Goal: Task Accomplishment & Management: Manage account settings

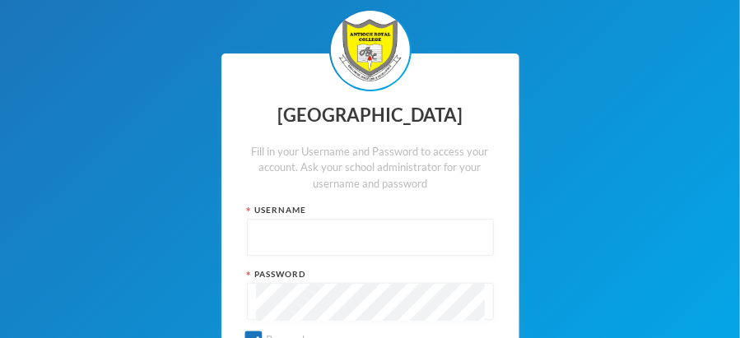
click at [273, 229] on input "text" at bounding box center [370, 238] width 229 height 37
click at [287, 236] on input "adnib" at bounding box center [370, 238] width 229 height 37
type input "admin"
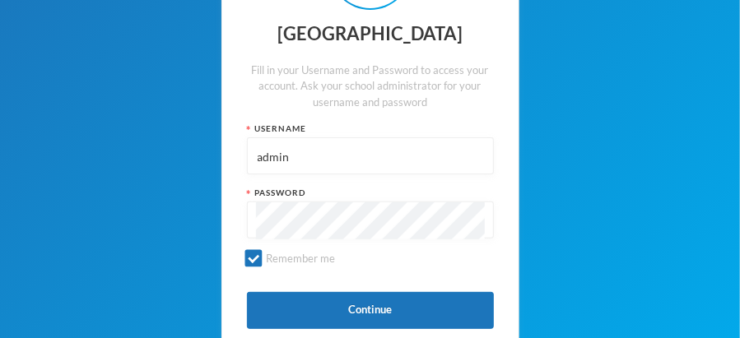
scroll to position [91, 0]
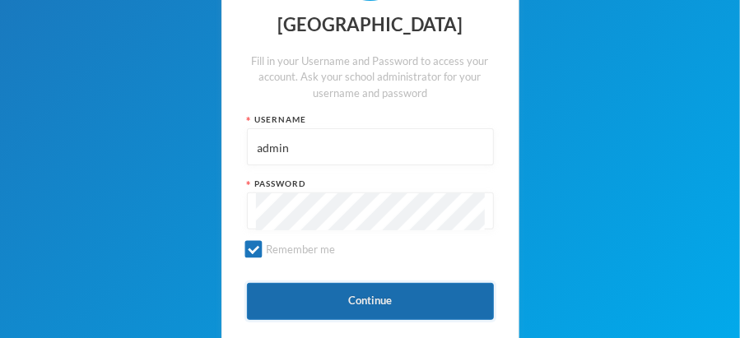
click at [374, 296] on button "Continue" at bounding box center [370, 301] width 247 height 37
click at [371, 296] on button "Continue" at bounding box center [370, 301] width 247 height 37
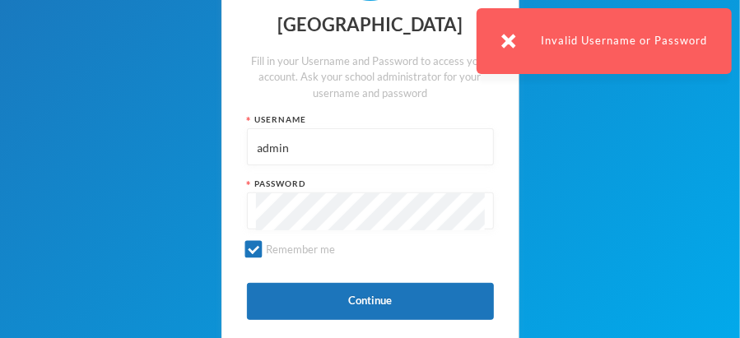
click at [478, 208] on tkfieldicon at bounding box center [475, 212] width 13 height 37
click at [539, 197] on div "Antioch Royal College Fill in your Username and Password to access your account…" at bounding box center [370, 165] width 740 height 513
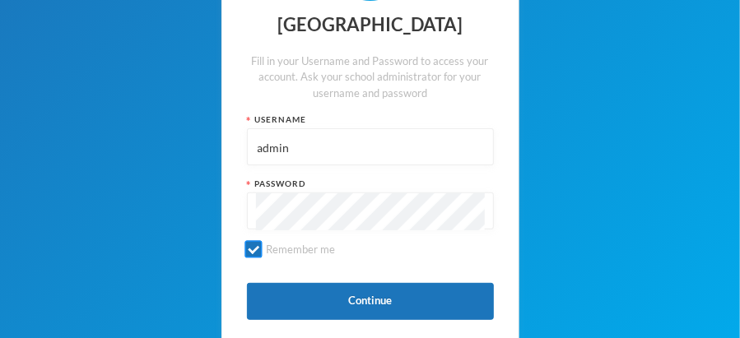
click at [254, 251] on input "Remember me" at bounding box center [253, 249] width 17 height 17
checkbox input "false"
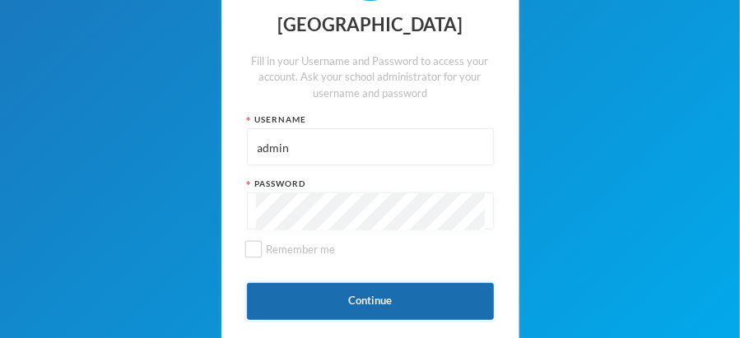
click at [377, 299] on button "Continue" at bounding box center [370, 301] width 247 height 37
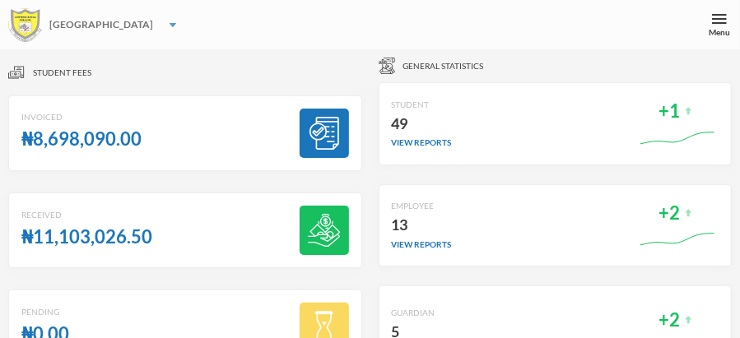
click at [170, 24] on img at bounding box center [173, 25] width 7 height 4
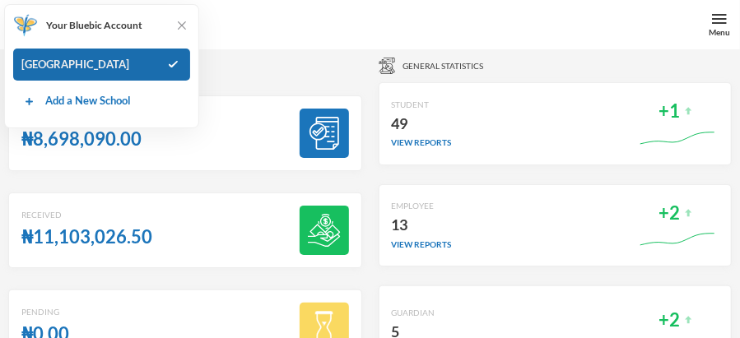
click at [97, 62] on div "[GEOGRAPHIC_DATA]" at bounding box center [101, 65] width 177 height 33
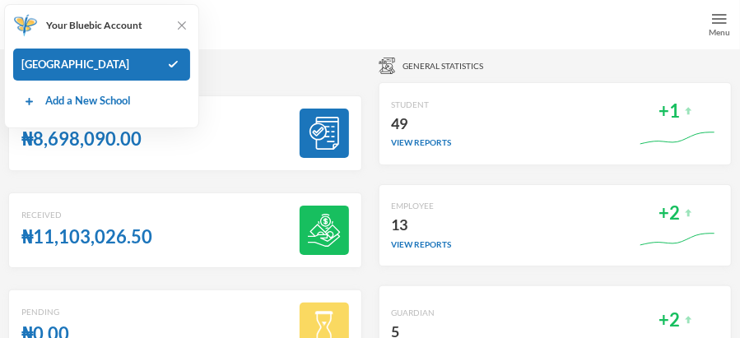
click at [721, 16] on img at bounding box center [719, 19] width 15 height 15
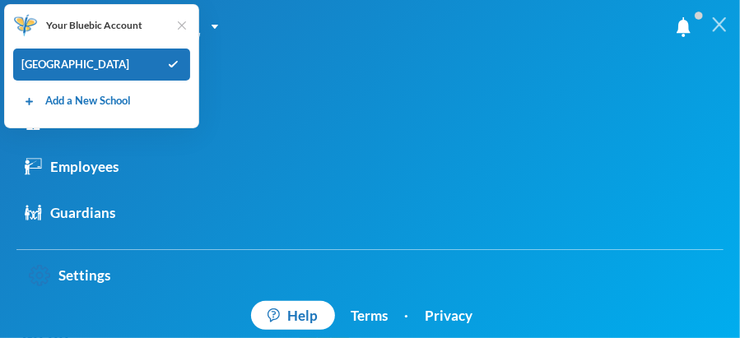
click at [183, 26] on img at bounding box center [182, 25] width 16 height 16
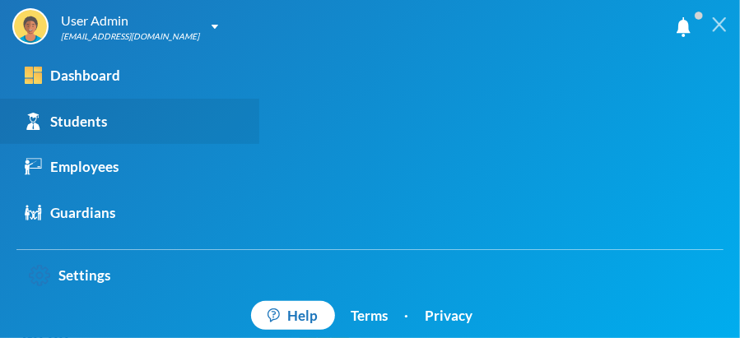
click at [114, 116] on link "Students" at bounding box center [129, 122] width 259 height 46
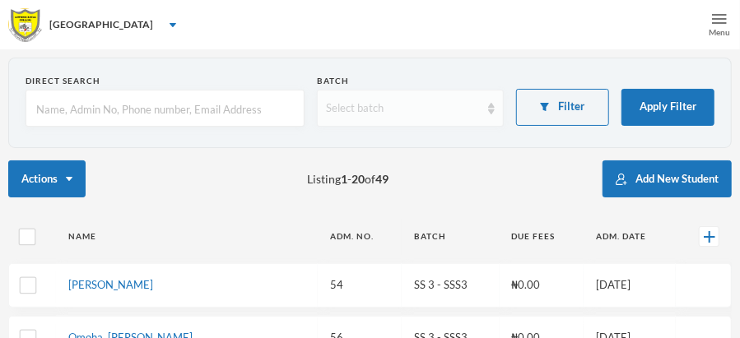
click at [489, 109] on img at bounding box center [491, 109] width 7 height 12
click at [450, 70] on section "Direct Search Batch Select batch Filter Apply Filter" at bounding box center [370, 103] width 724 height 91
click at [716, 17] on img at bounding box center [719, 19] width 15 height 15
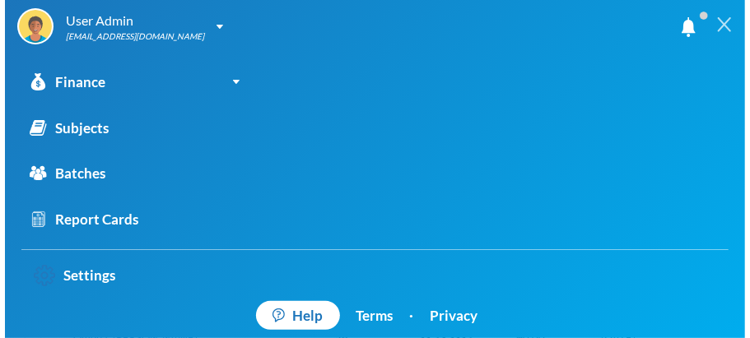
scroll to position [171, 0]
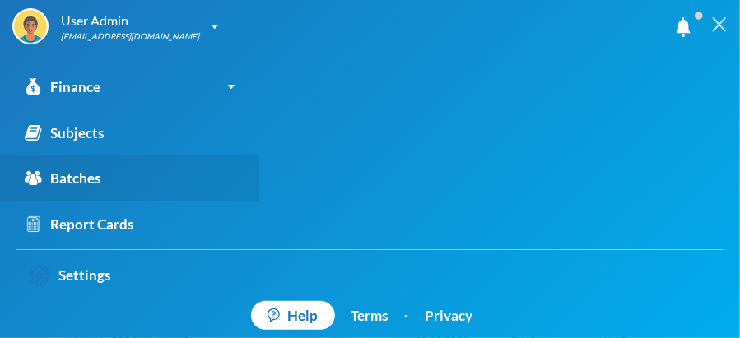
click at [145, 186] on link "Batches" at bounding box center [129, 179] width 259 height 46
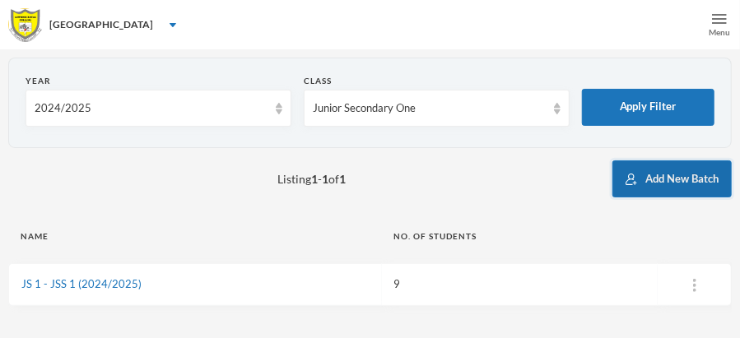
click at [669, 176] on button "Add New Batch" at bounding box center [672, 179] width 119 height 37
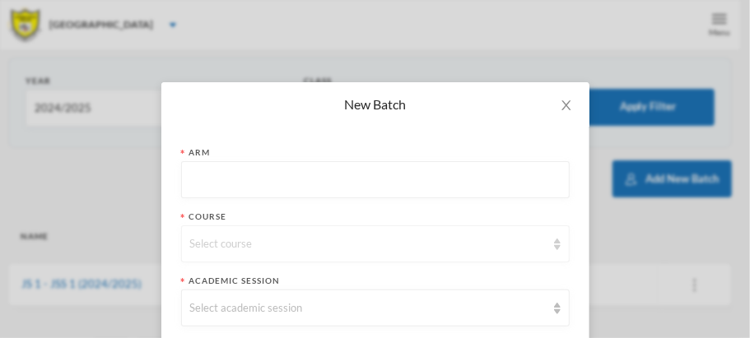
click at [554, 246] on img at bounding box center [557, 245] width 7 height 12
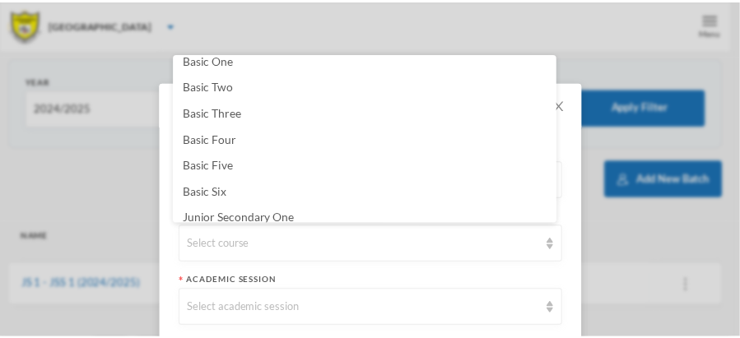
scroll to position [65, 0]
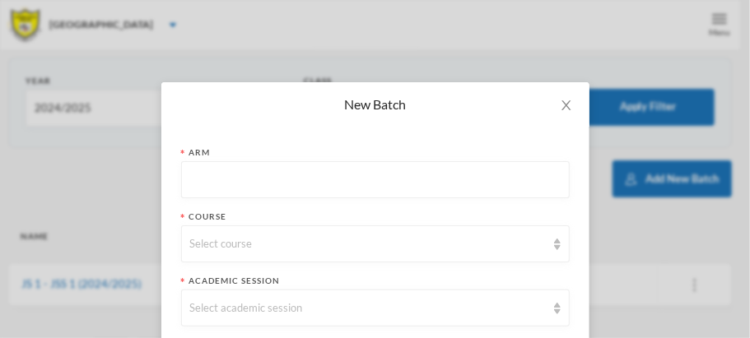
click at [603, 194] on div "New Batch Arm Course Select course Academic Session Select academic session Can…" at bounding box center [375, 169] width 750 height 338
click at [562, 103] on icon "icon: close" at bounding box center [566, 105] width 9 height 10
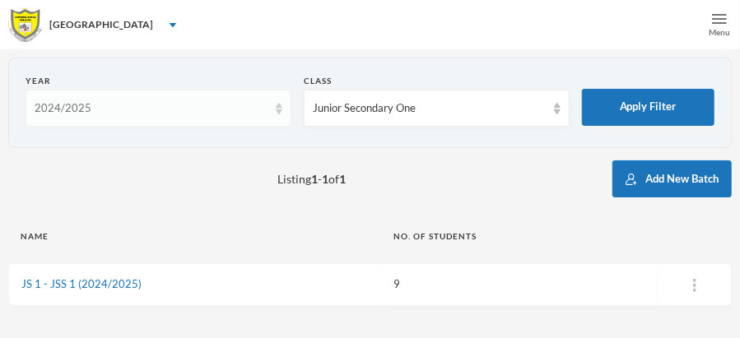
click at [280, 111] on img at bounding box center [279, 109] width 7 height 12
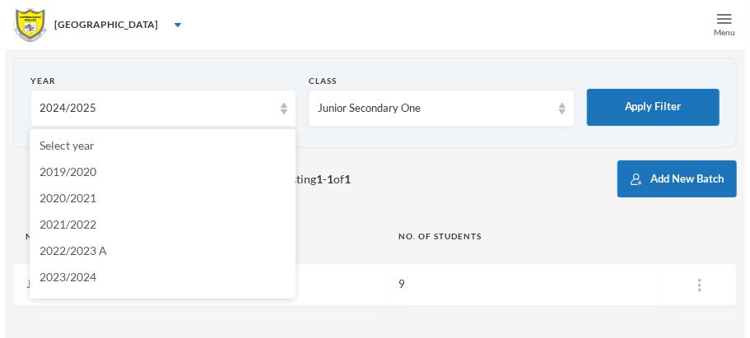
scroll to position [21, 0]
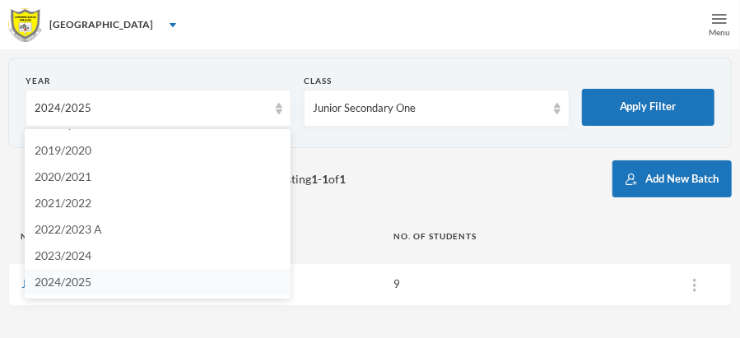
click at [49, 282] on span "2024/2025" at bounding box center [63, 282] width 57 height 14
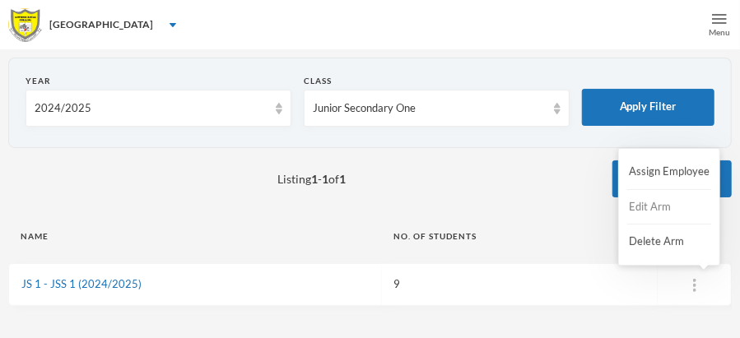
click at [668, 203] on button "Edit Arm" at bounding box center [660, 208] width 66 height 30
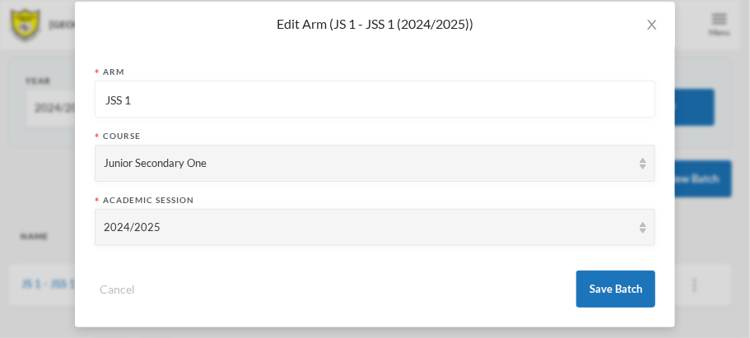
scroll to position [90, 0]
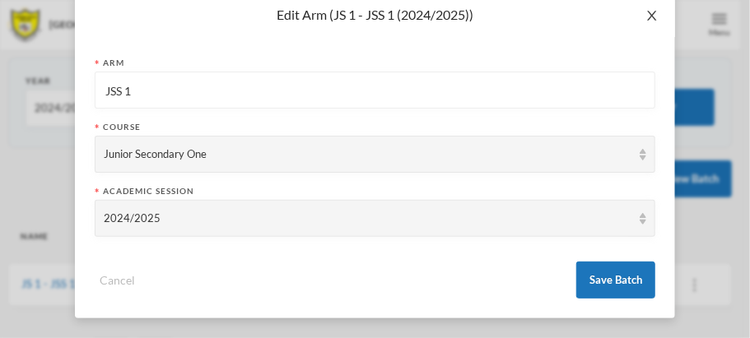
click at [646, 16] on icon "icon: close" at bounding box center [652, 15] width 13 height 13
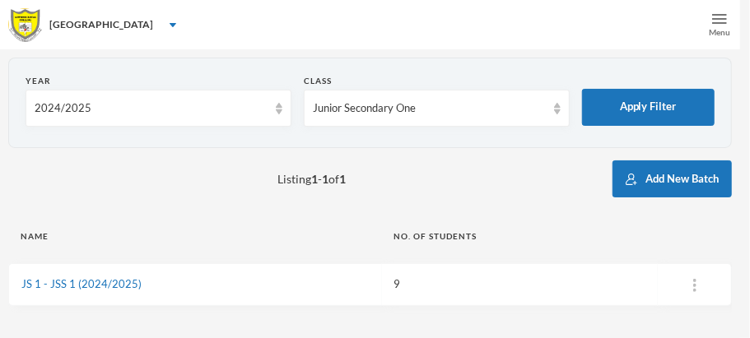
scroll to position [7, 0]
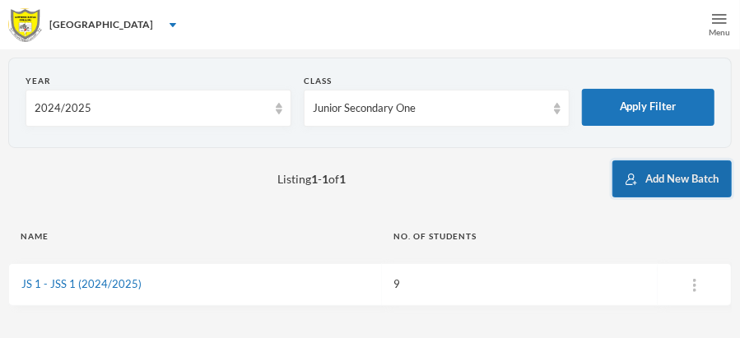
click at [659, 179] on button "Add New Batch" at bounding box center [672, 179] width 119 height 37
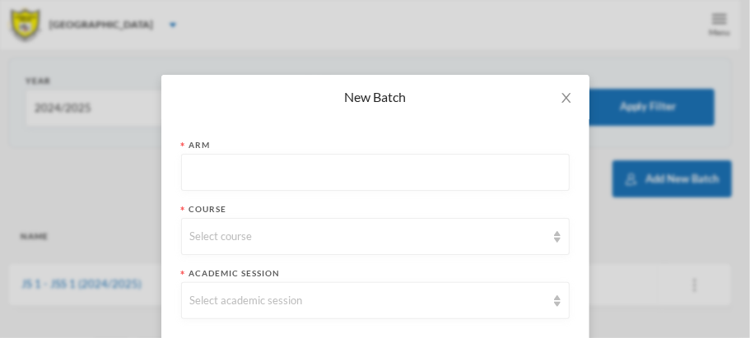
click at [202, 179] on input "text" at bounding box center [375, 173] width 371 height 37
type input "JSS 1"
click at [197, 234] on div "Select course" at bounding box center [368, 237] width 356 height 16
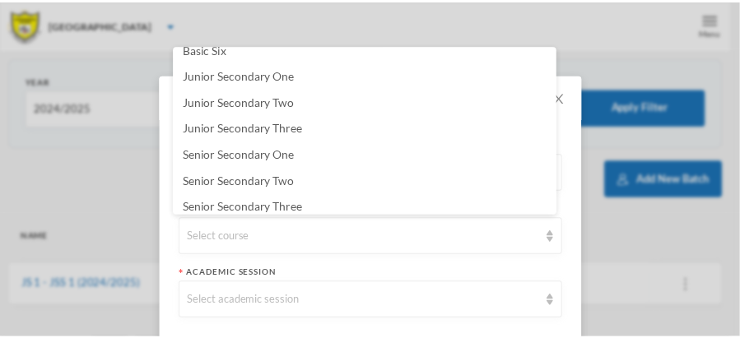
scroll to position [259, 0]
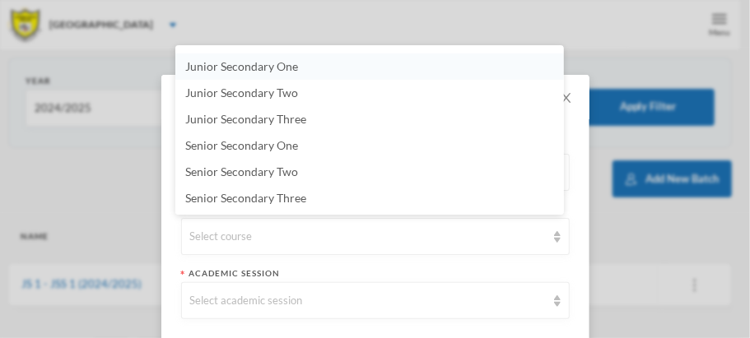
click at [312, 67] on li "Junior Secondary One" at bounding box center [369, 67] width 389 height 26
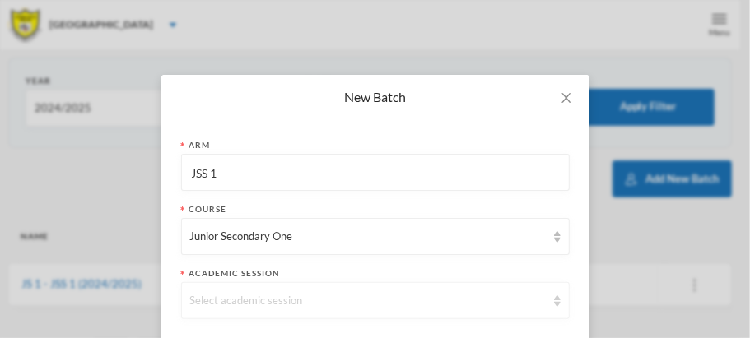
click at [554, 304] on img at bounding box center [557, 302] width 7 height 12
click at [601, 63] on div "New Batch Arm JSS 1 Course Junior Secondary One Academic Session Select academi…" at bounding box center [375, 169] width 750 height 338
click at [554, 301] on img at bounding box center [557, 302] width 7 height 12
click at [329, 21] on div "New Batch Arm JSS 1 Course Junior Secondary One Academic Session Select academi…" at bounding box center [375, 169] width 750 height 338
click at [636, 43] on div "New Batch Arm JSS 1 Course Junior Secondary One Academic Session Select academi…" at bounding box center [375, 169] width 750 height 338
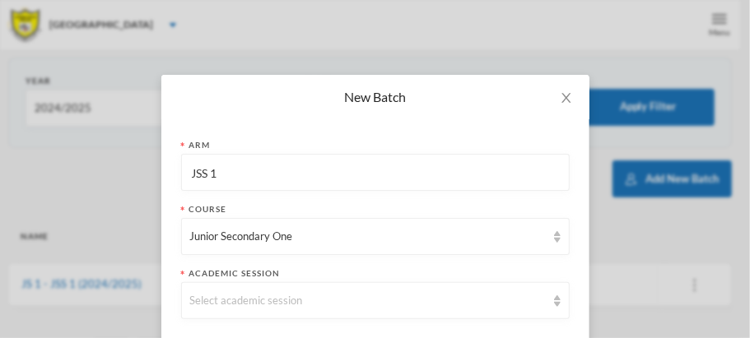
click at [636, 43] on div "New Batch Arm JSS 1 Course Junior Secondary One Academic Session Select academi…" at bounding box center [375, 169] width 750 height 338
click at [562, 98] on icon "icon: close" at bounding box center [566, 98] width 9 height 10
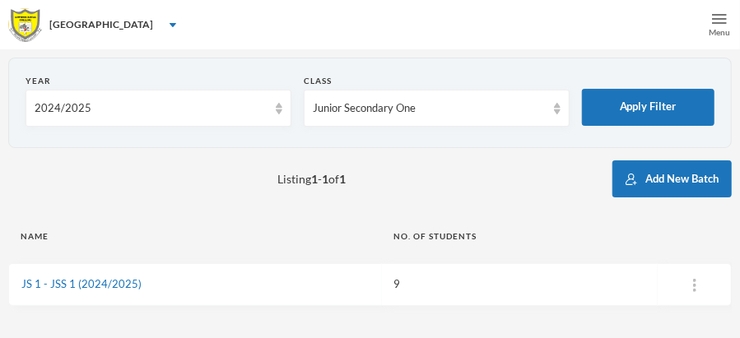
click at [718, 14] on img at bounding box center [719, 19] width 15 height 15
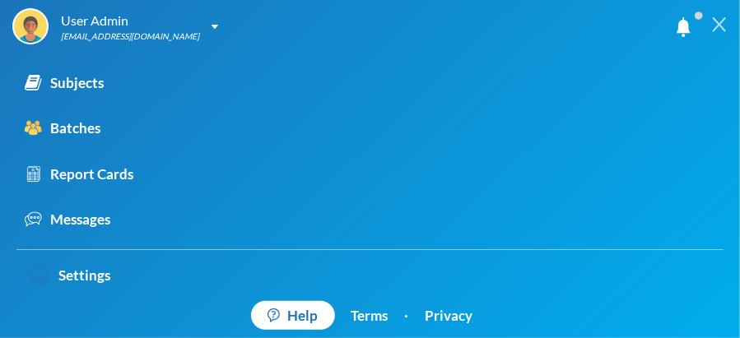
scroll to position [260, 0]
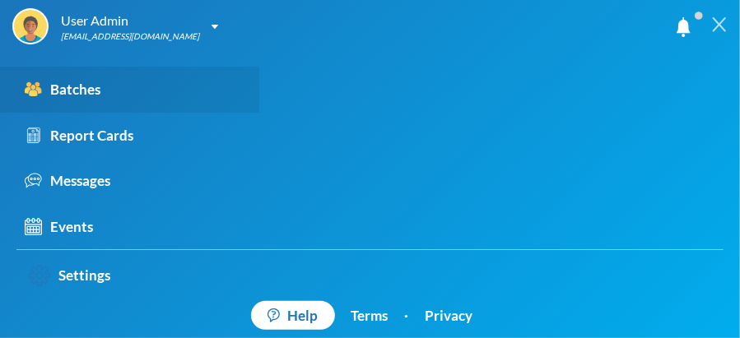
click at [72, 83] on div "Batches" at bounding box center [63, 89] width 76 height 21
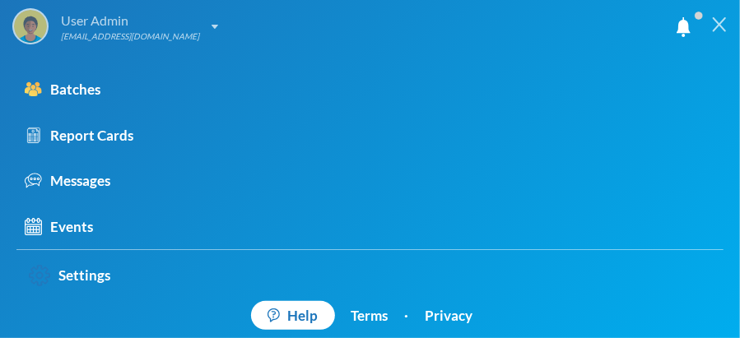
click at [212, 26] on img at bounding box center [215, 27] width 7 height 4
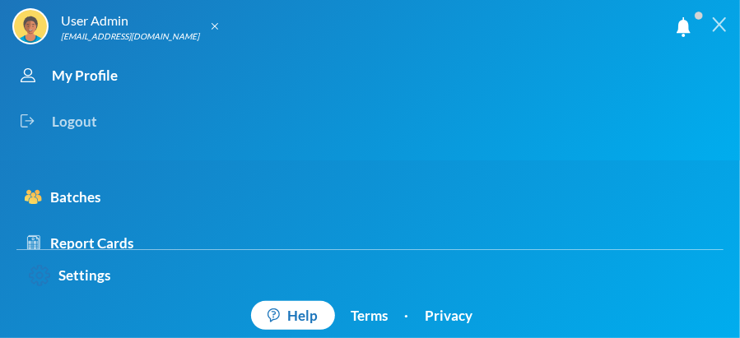
click at [351, 138] on div "Logout" at bounding box center [355, 122] width 687 height 46
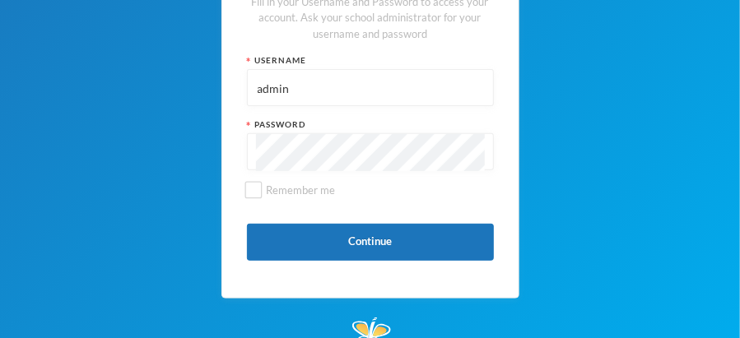
scroll to position [152, 0]
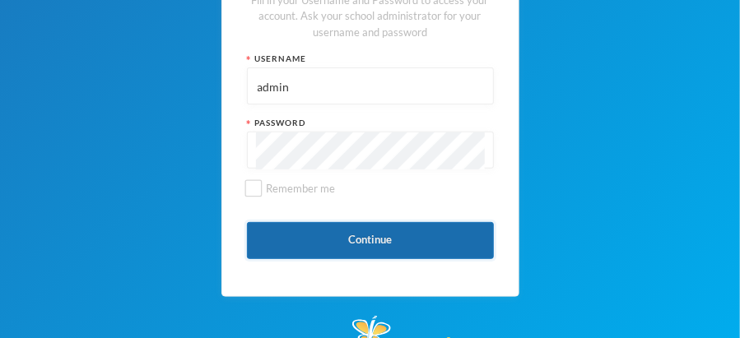
click at [375, 235] on button "Continue" at bounding box center [370, 240] width 247 height 37
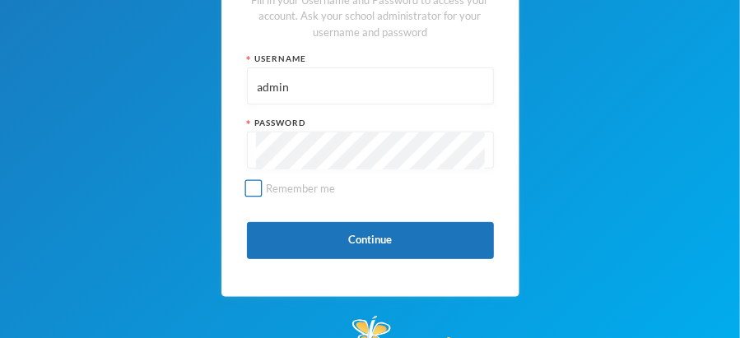
click at [250, 184] on input "Remember me" at bounding box center [253, 188] width 17 height 17
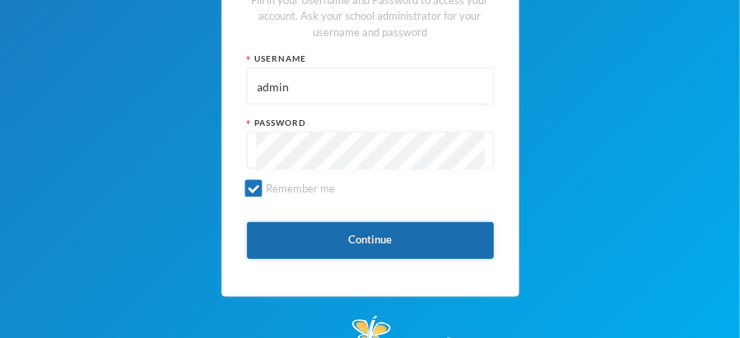
click at [370, 237] on button "Continue" at bounding box center [370, 240] width 247 height 37
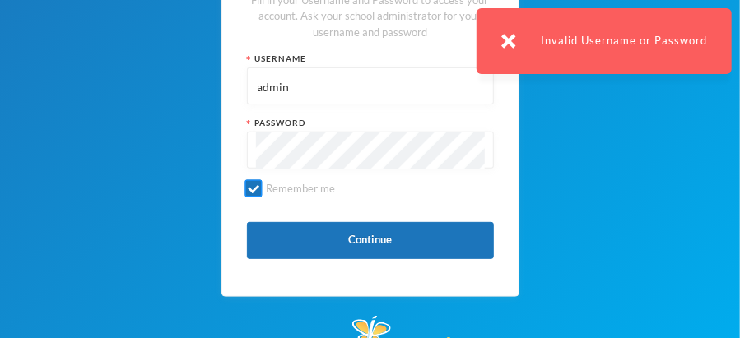
click at [259, 188] on input "Remember me" at bounding box center [253, 188] width 17 height 17
checkbox input "false"
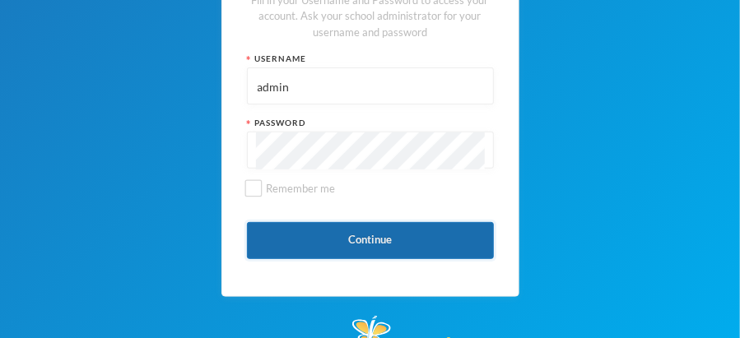
click at [381, 236] on button "Continue" at bounding box center [370, 240] width 247 height 37
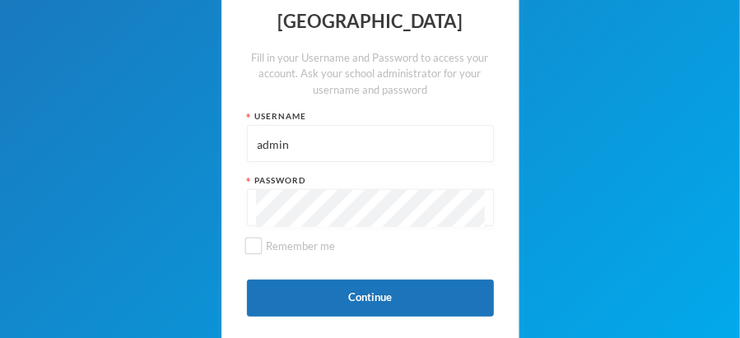
scroll to position [92, 0]
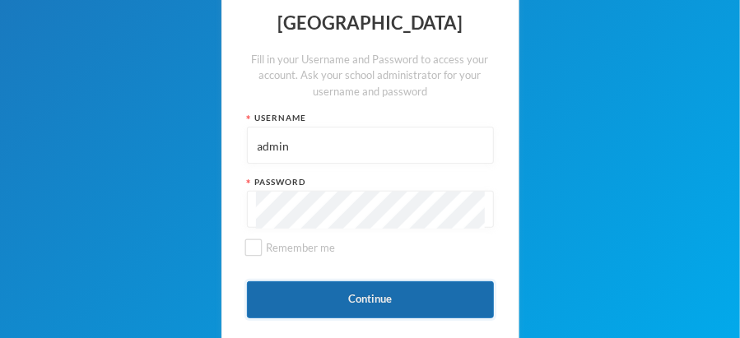
click at [366, 299] on button "Continue" at bounding box center [370, 300] width 247 height 37
click at [374, 297] on button "Continue" at bounding box center [370, 300] width 247 height 37
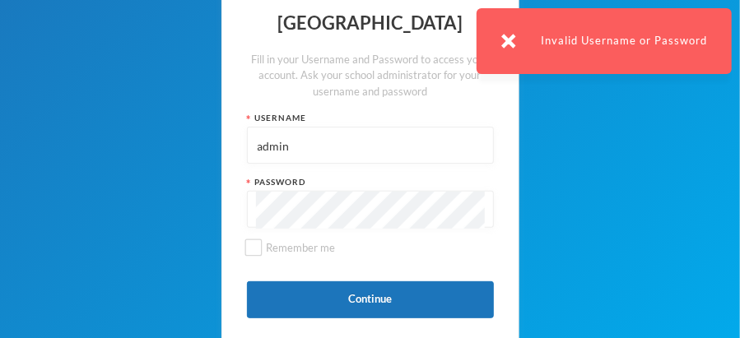
click at [291, 142] on input "admin" at bounding box center [370, 146] width 229 height 37
type input "a"
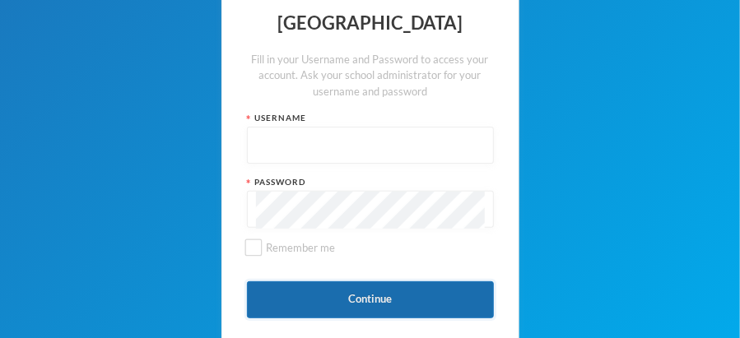
click at [389, 300] on button "Continue" at bounding box center [370, 300] width 247 height 37
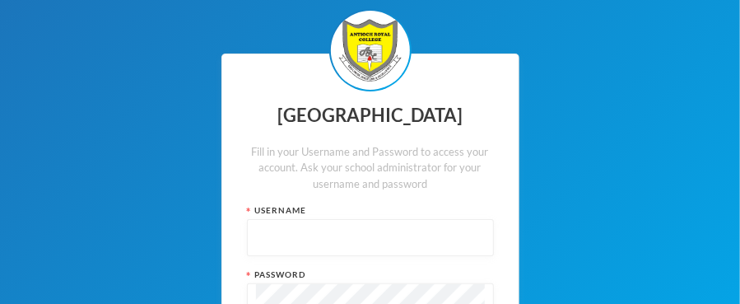
click at [267, 229] on input "text" at bounding box center [370, 238] width 229 height 37
type input "A"
type input "admin"
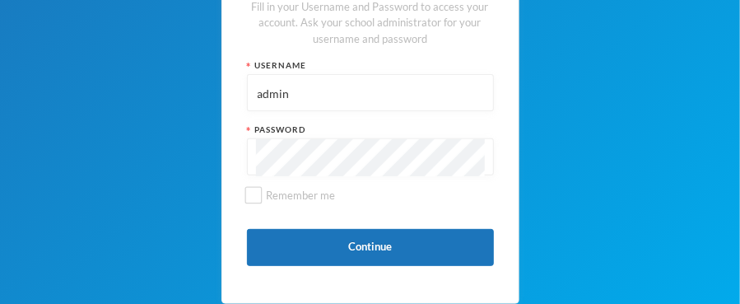
scroll to position [154, 0]
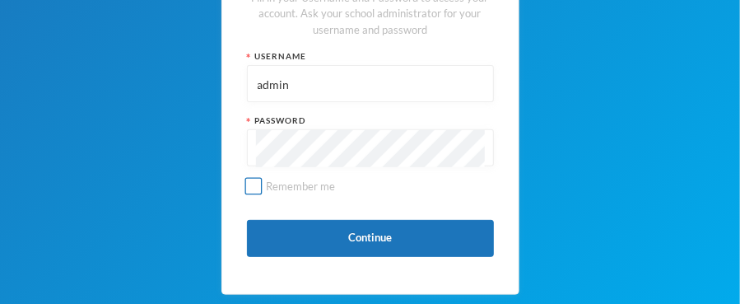
click at [254, 185] on input "Remember me" at bounding box center [253, 186] width 17 height 17
checkbox input "true"
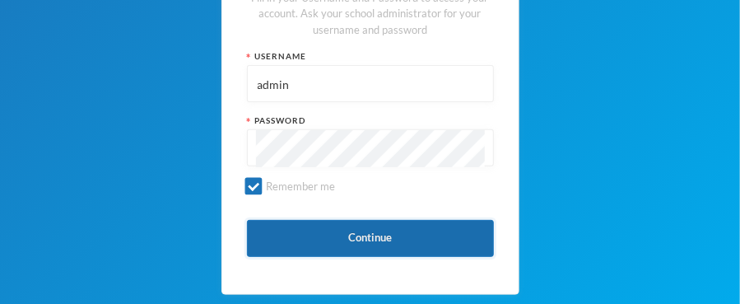
click at [389, 236] on button "Continue" at bounding box center [370, 238] width 247 height 37
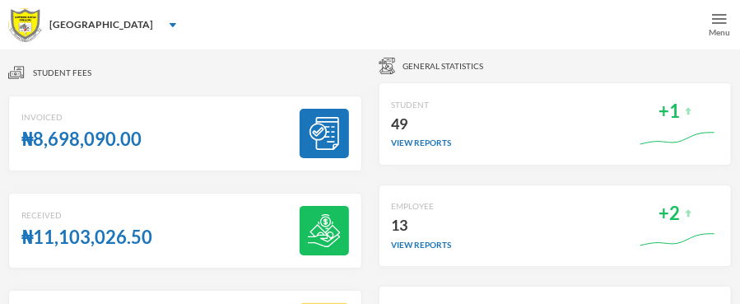
click at [711, 17] on div "Menu" at bounding box center [719, 24] width 41 height 49
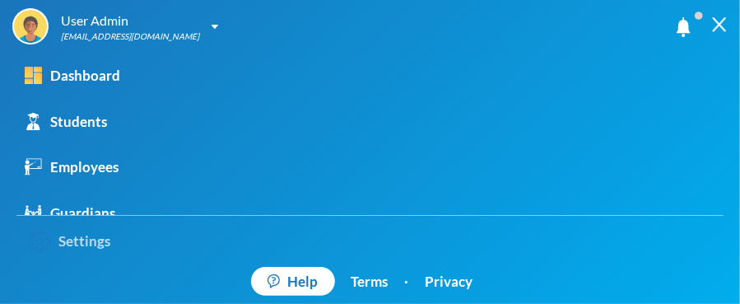
click at [87, 240] on link "Settings" at bounding box center [69, 241] width 106 height 35
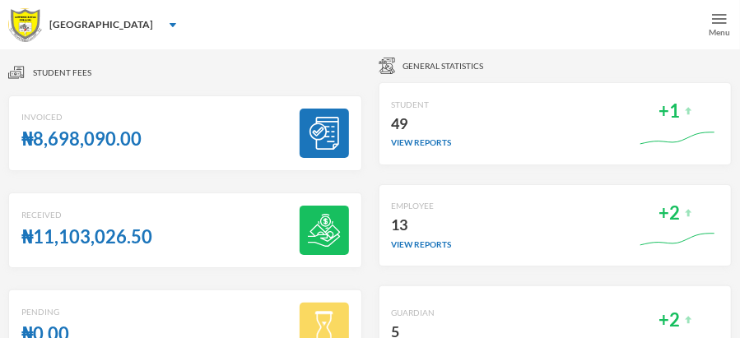
click at [717, 19] on img at bounding box center [719, 19] width 15 height 15
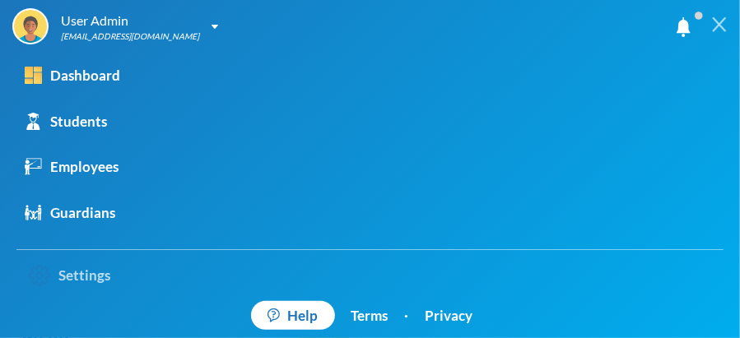
click at [86, 273] on link "Settings" at bounding box center [69, 276] width 106 height 35
